Goal: Task Accomplishment & Management: Manage account settings

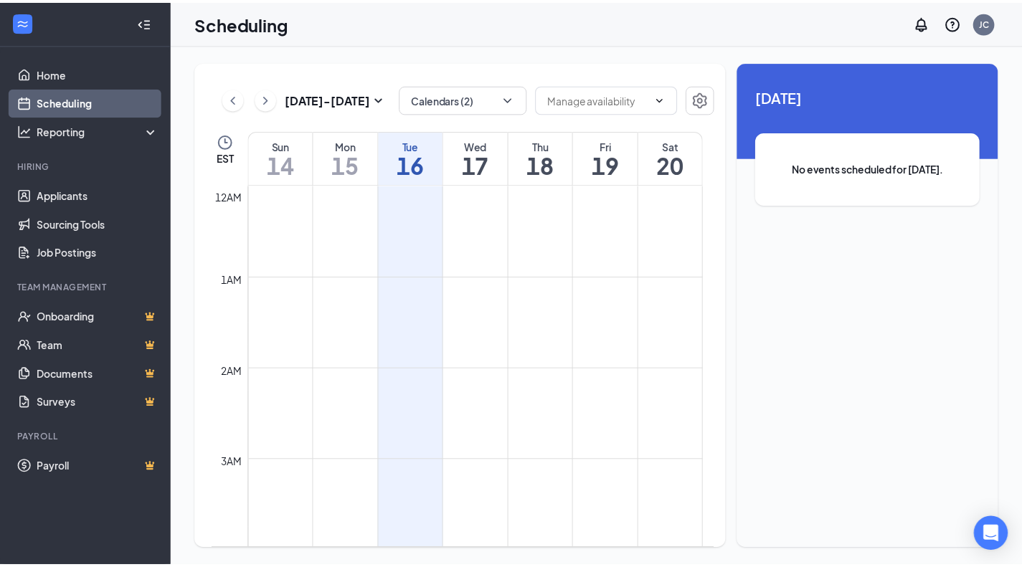
scroll to position [705, 0]
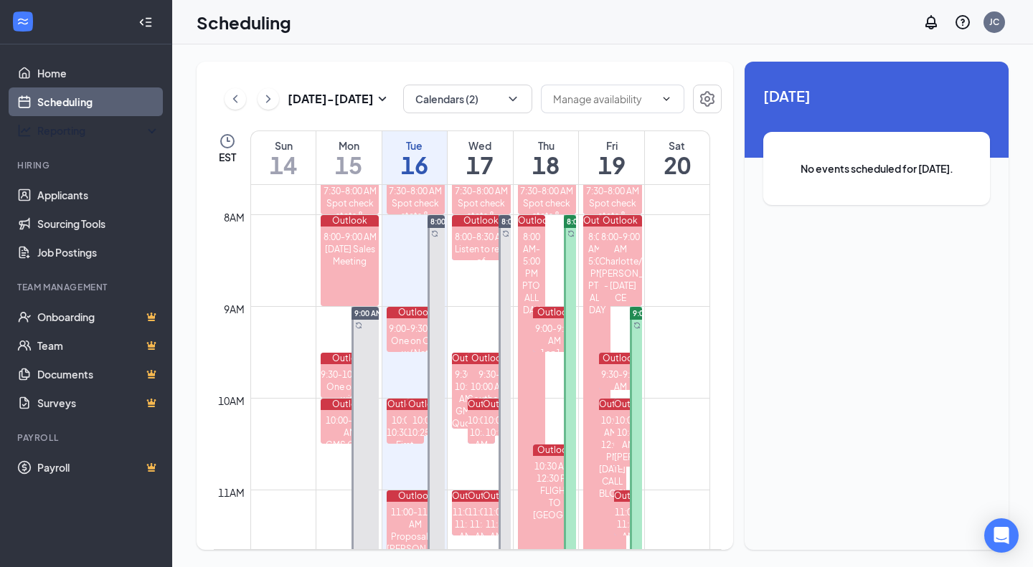
click at [62, 194] on link "Applicants" at bounding box center [98, 195] width 123 height 29
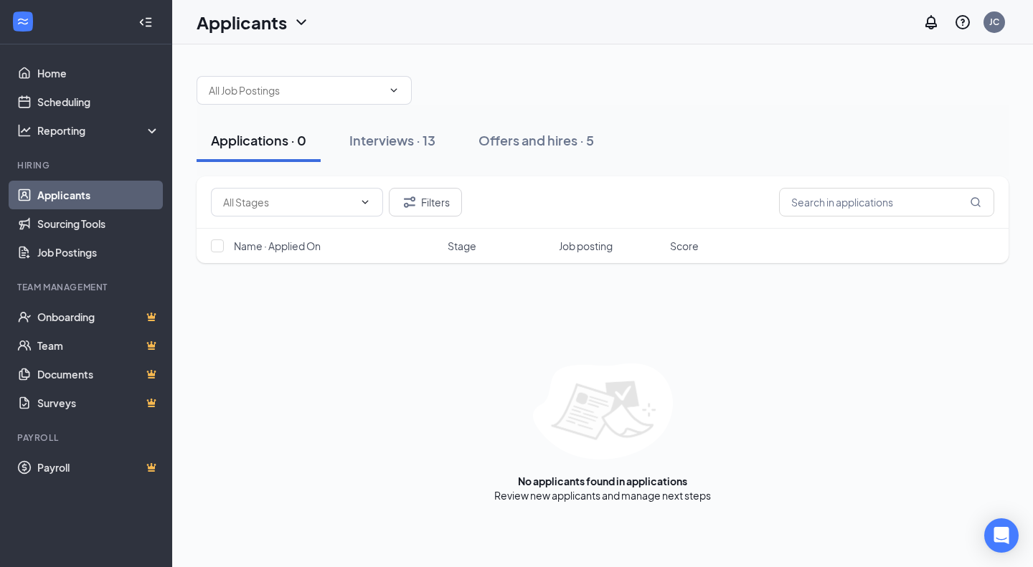
click at [392, 152] on button "Interviews · 13" at bounding box center [392, 140] width 115 height 43
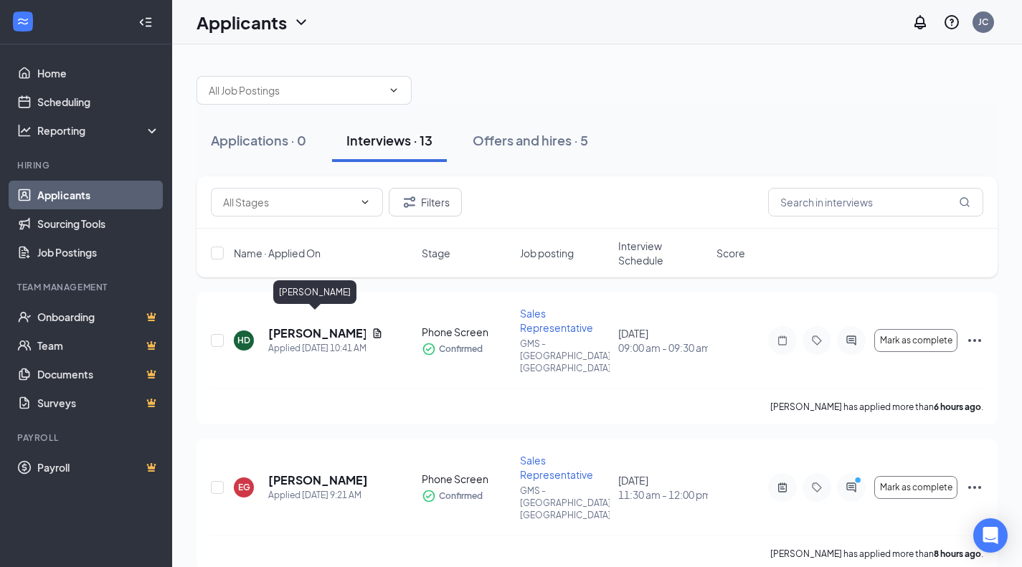
click at [334, 327] on h5 "[PERSON_NAME]" at bounding box center [317, 334] width 98 height 16
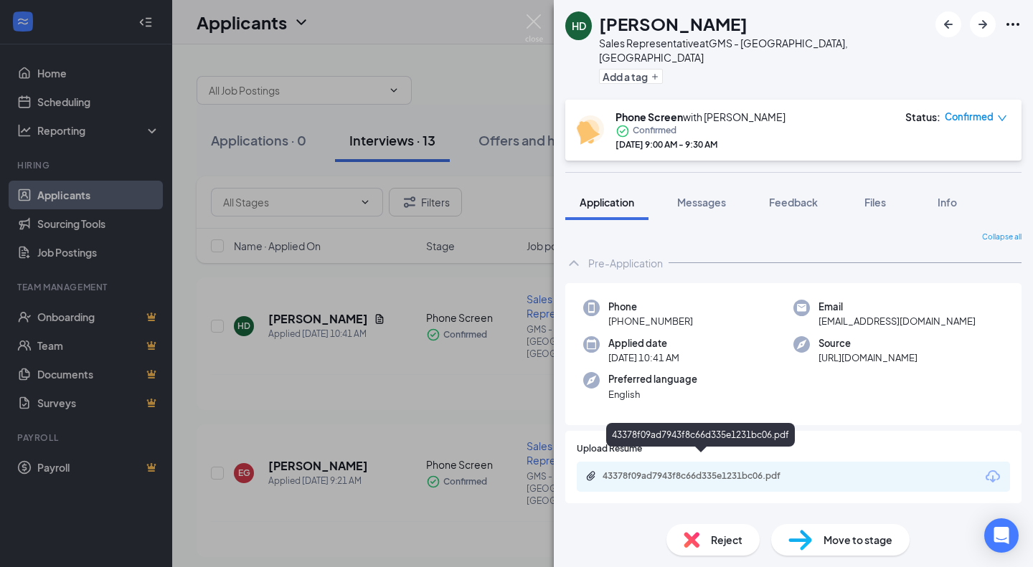
click at [678, 471] on div "43378f09ad7943f8c66d335e1231bc06.pdf" at bounding box center [703, 476] width 201 height 11
click at [356, 359] on div "HD [PERSON_NAME] Sales Representative at GMS - [GEOGRAPHIC_DATA], [GEOGRAPHIC_D…" at bounding box center [516, 283] width 1033 height 567
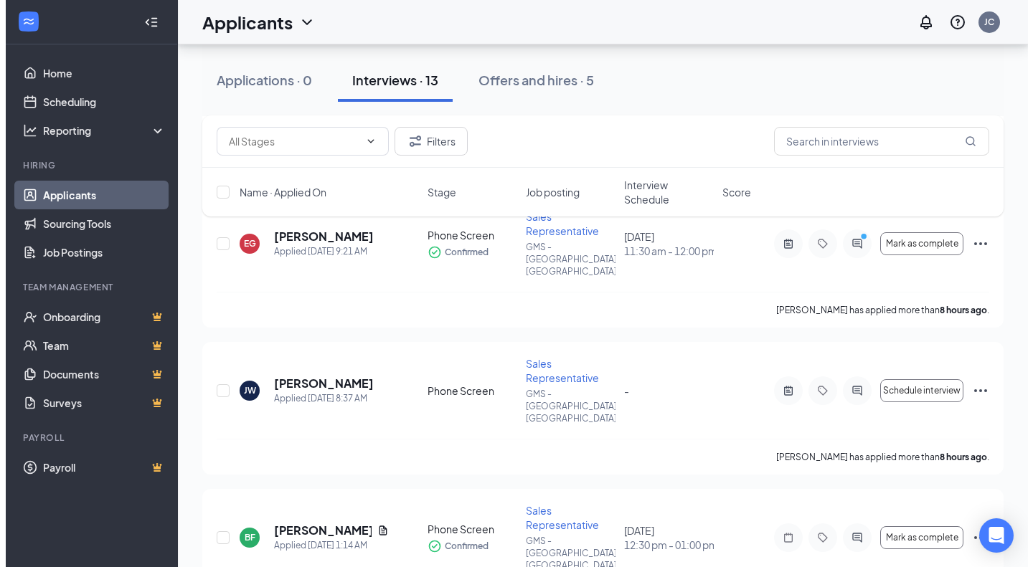
scroll to position [377, 0]
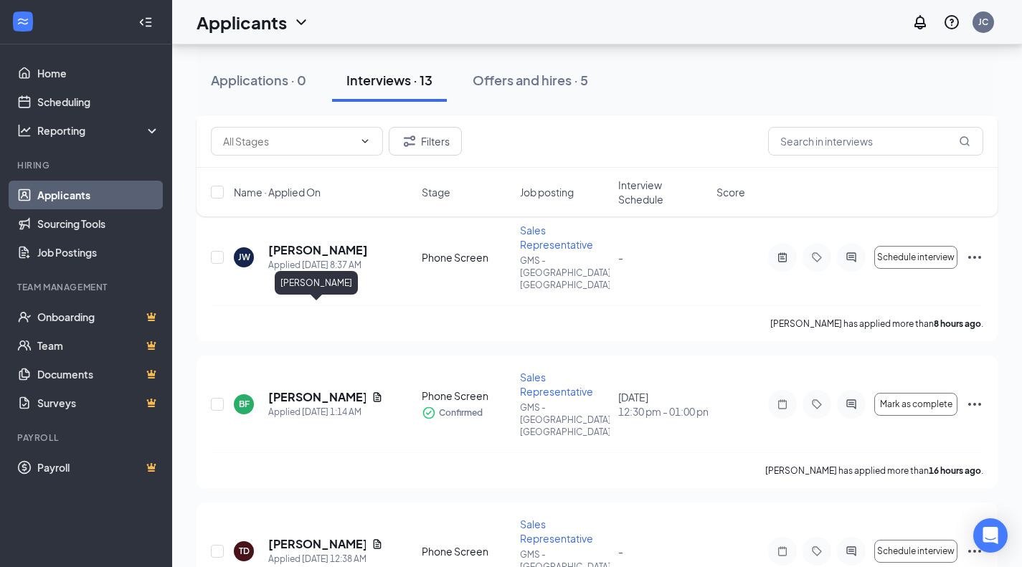
click at [349, 390] on h5 "[PERSON_NAME]" at bounding box center [317, 398] width 98 height 16
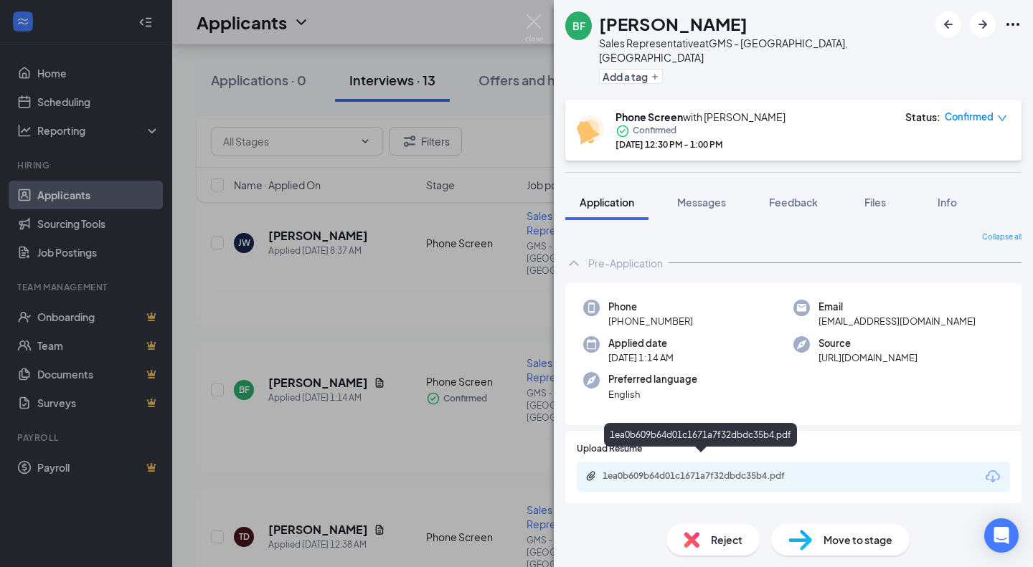
click at [656, 471] on div "1ea0b609b64d01c1671a7f32dbdc35b4.pdf" at bounding box center [703, 476] width 201 height 11
